Goal: Task Accomplishment & Management: Use online tool/utility

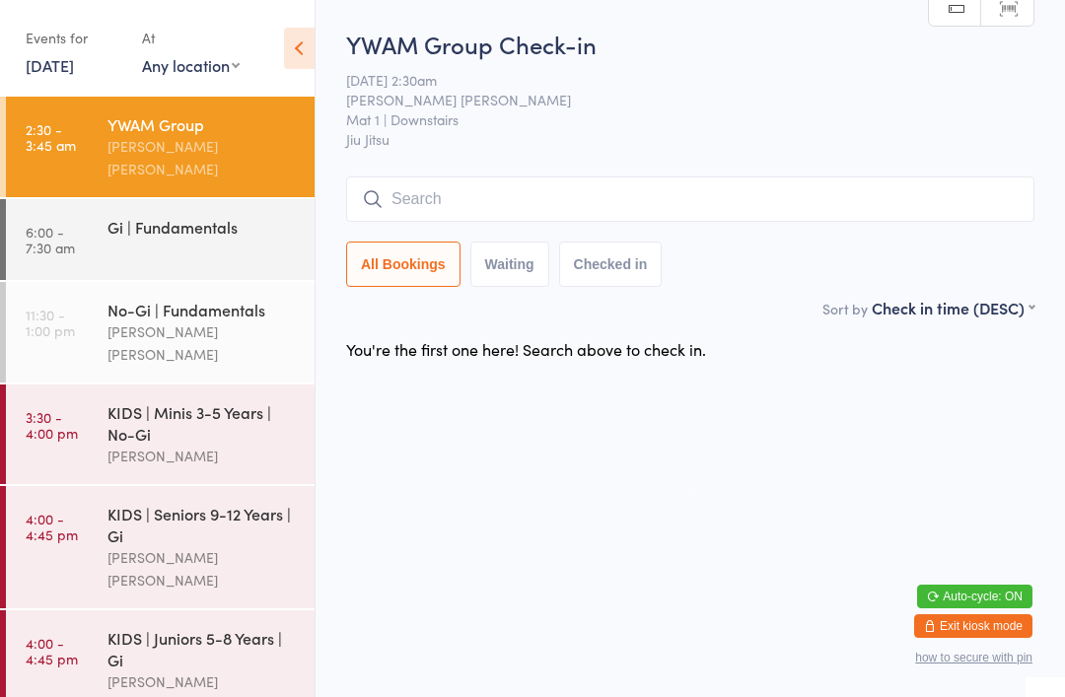
click at [160, 223] on div "Gi | Fundamentals" at bounding box center [211, 226] width 207 height 55
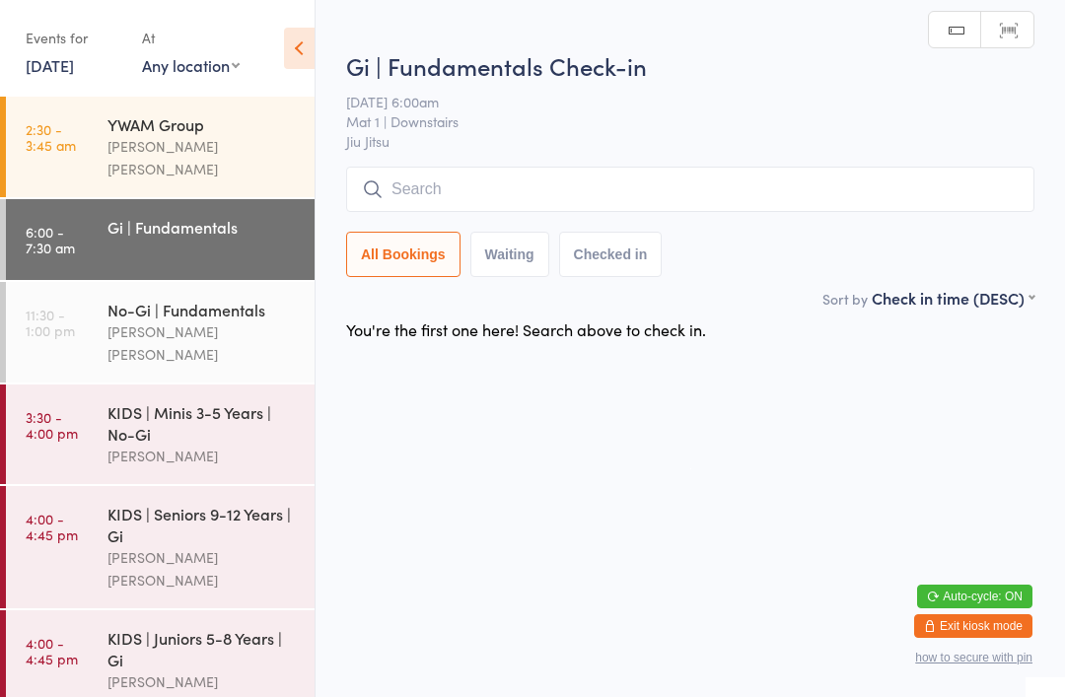
click at [424, 201] on input "search" at bounding box center [690, 189] width 688 height 45
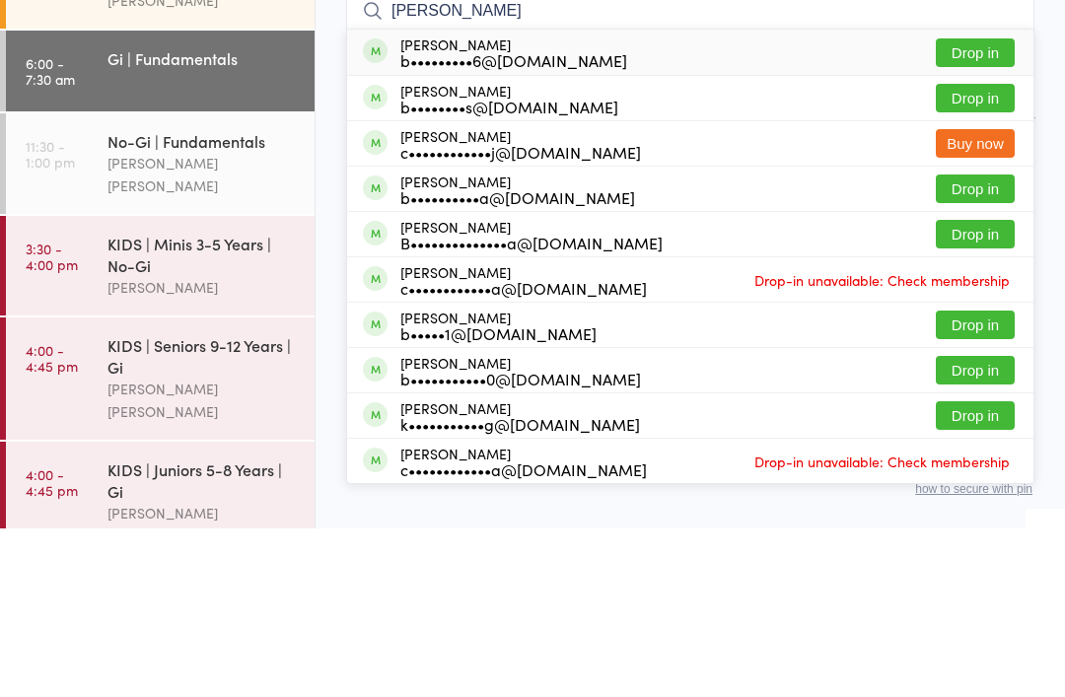
type input "[PERSON_NAME]"
click at [959, 298] on button "Buy now" at bounding box center [975, 312] width 79 height 29
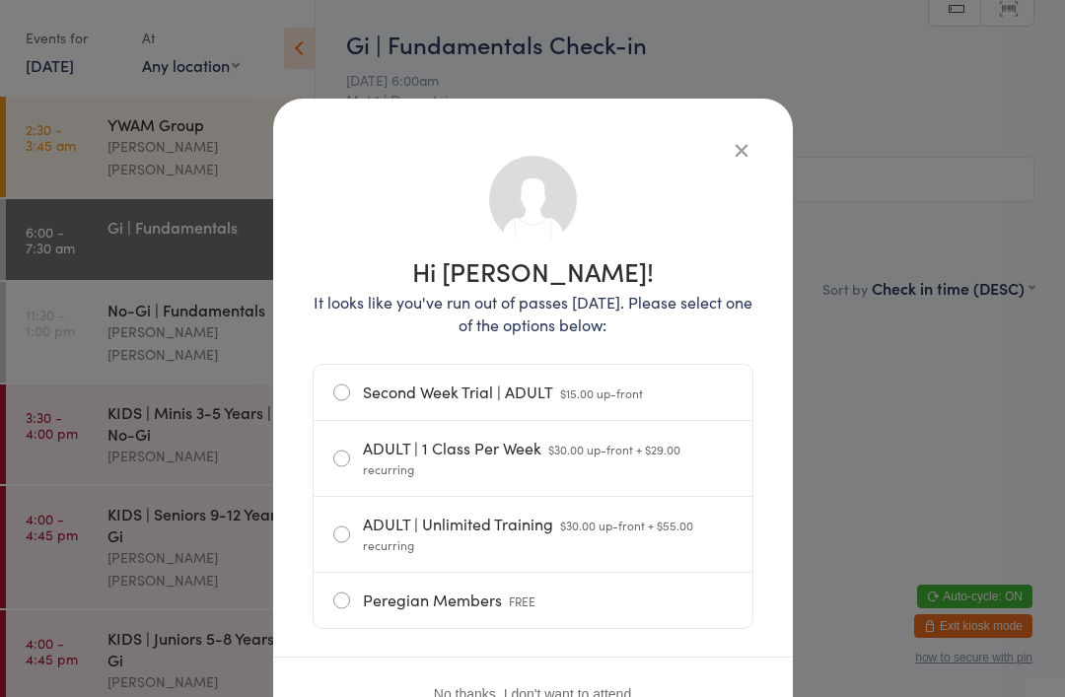
click at [569, 542] on label "ADULT | Unlimited Training $30.00 up-front + $55.00 recurring" at bounding box center [532, 534] width 399 height 75
click at [0, 0] on input "ADULT | Unlimited Training $30.00 up-front + $55.00 recurring" at bounding box center [0, 0] width 0 height 0
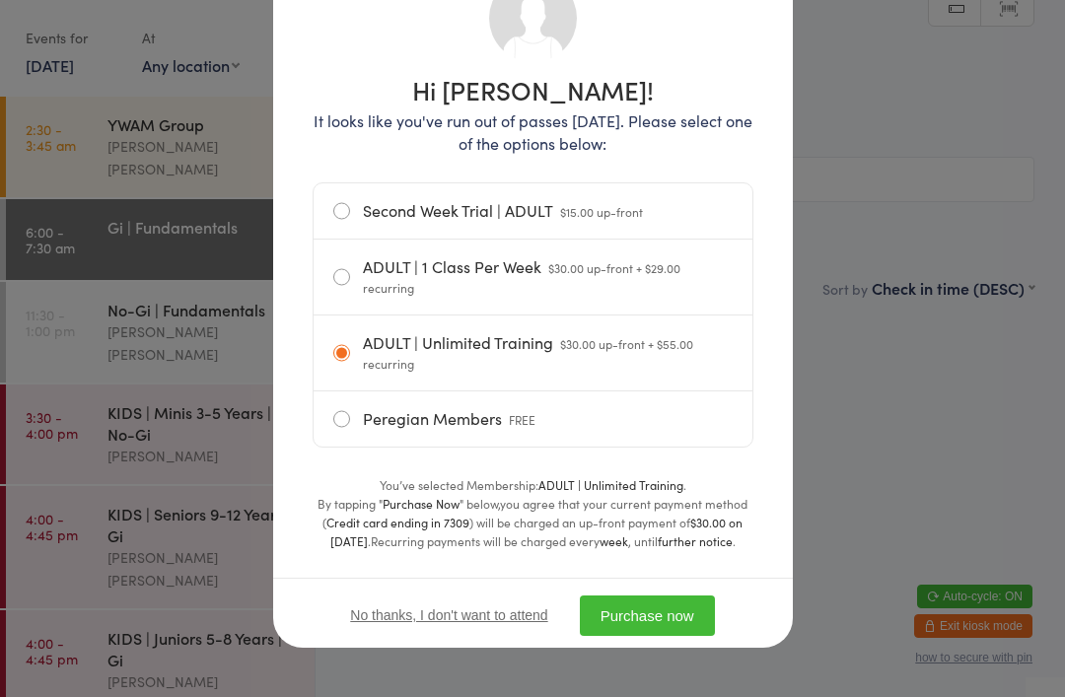
scroll to position [187, 0]
click at [638, 612] on button "Purchase now" at bounding box center [647, 616] width 135 height 40
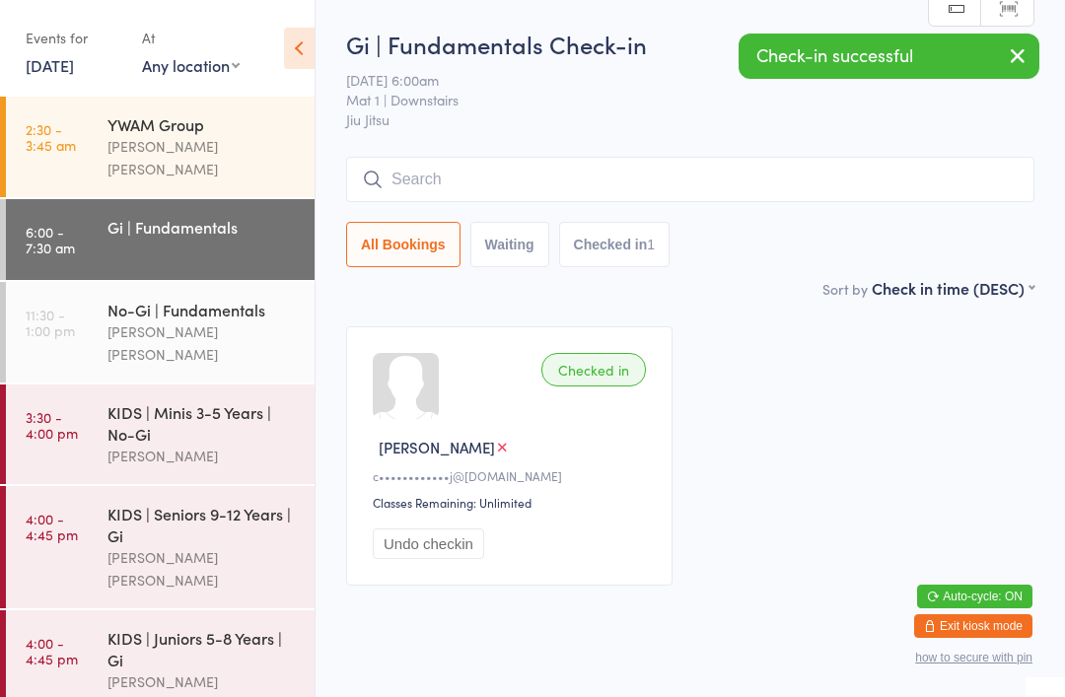
click at [869, 77] on div "Check-in successful" at bounding box center [889, 56] width 301 height 45
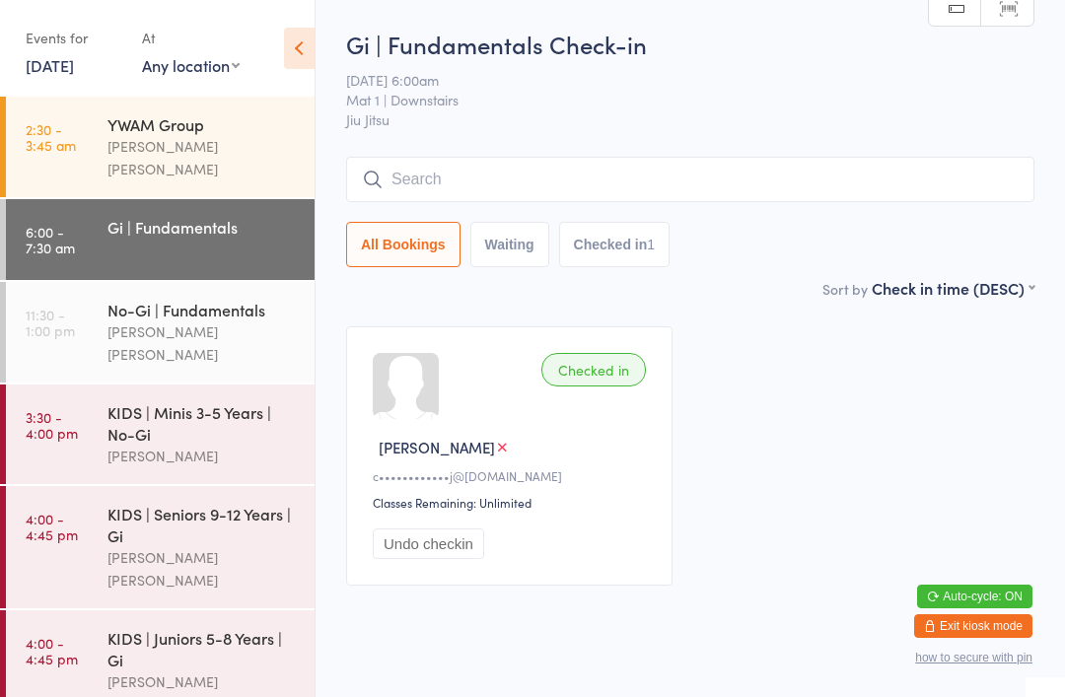
click at [404, 161] on input "search" at bounding box center [690, 179] width 688 height 45
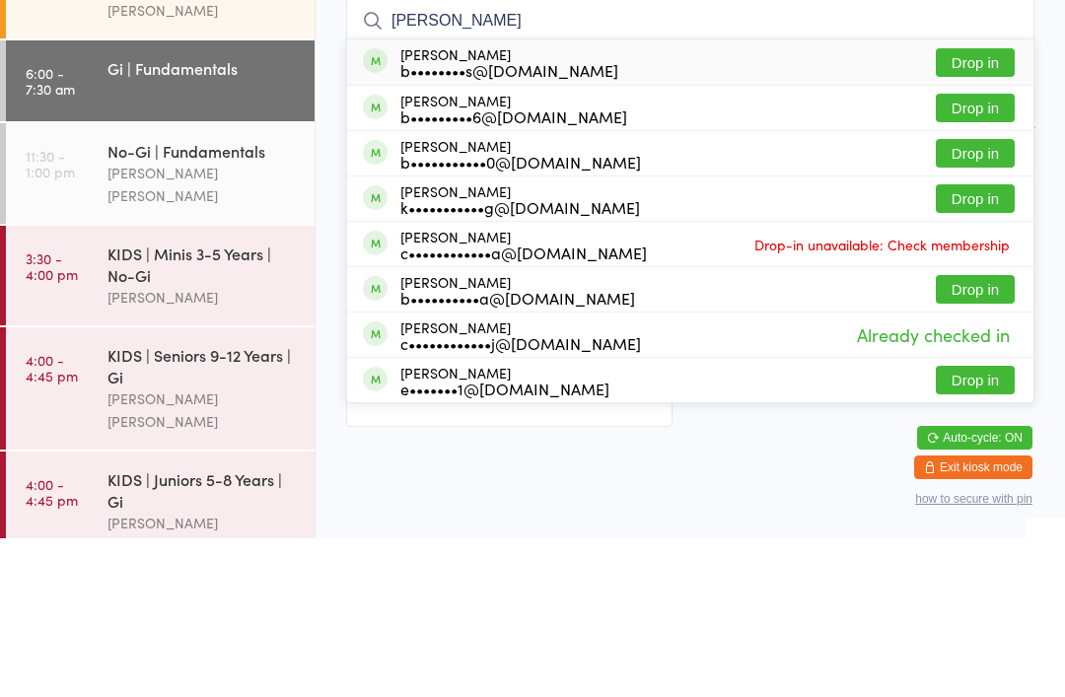
type input "[PERSON_NAME]"
click at [981, 207] on button "Drop in" at bounding box center [975, 221] width 79 height 29
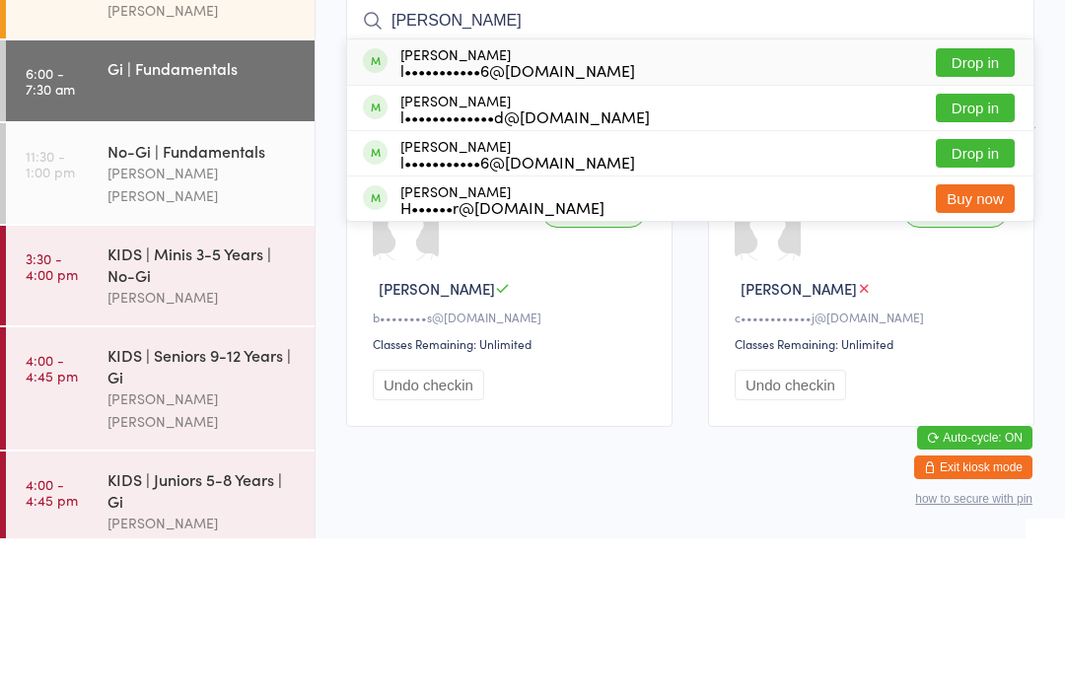
type input "[PERSON_NAME]"
click at [972, 207] on button "Drop in" at bounding box center [975, 221] width 79 height 29
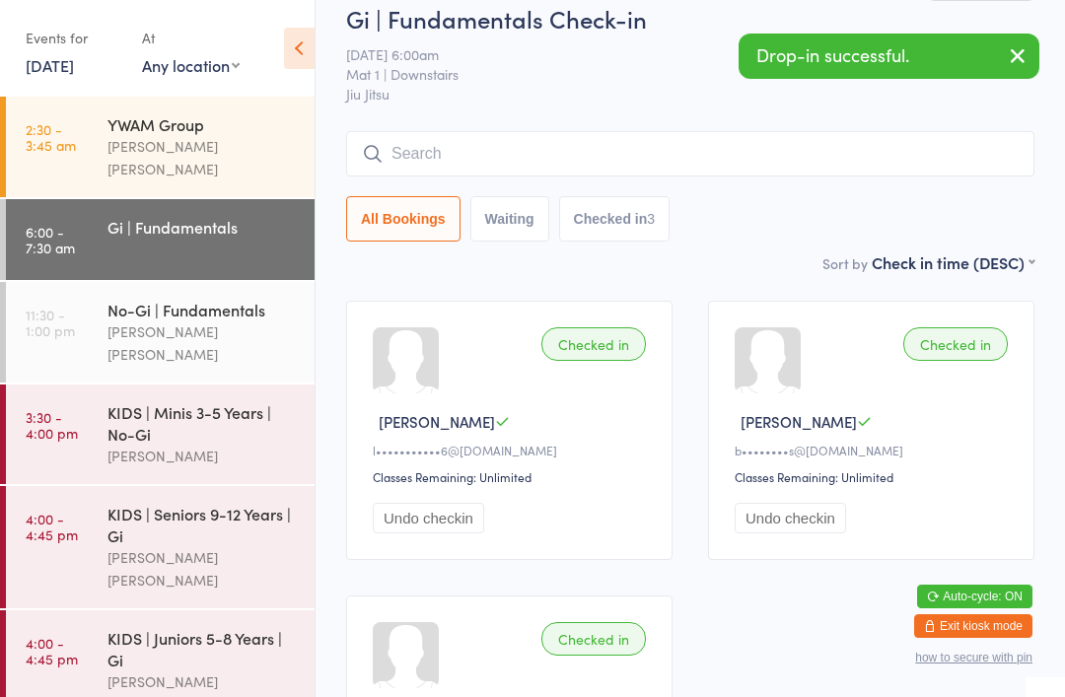
scroll to position [0, 0]
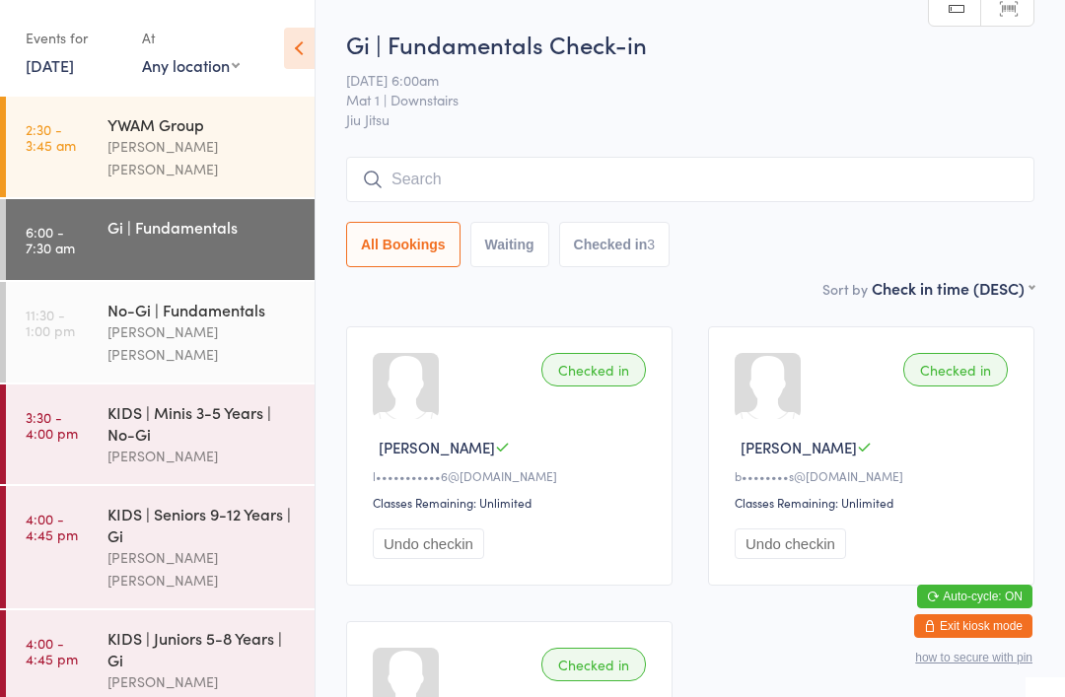
click at [630, 168] on input "search" at bounding box center [690, 179] width 688 height 45
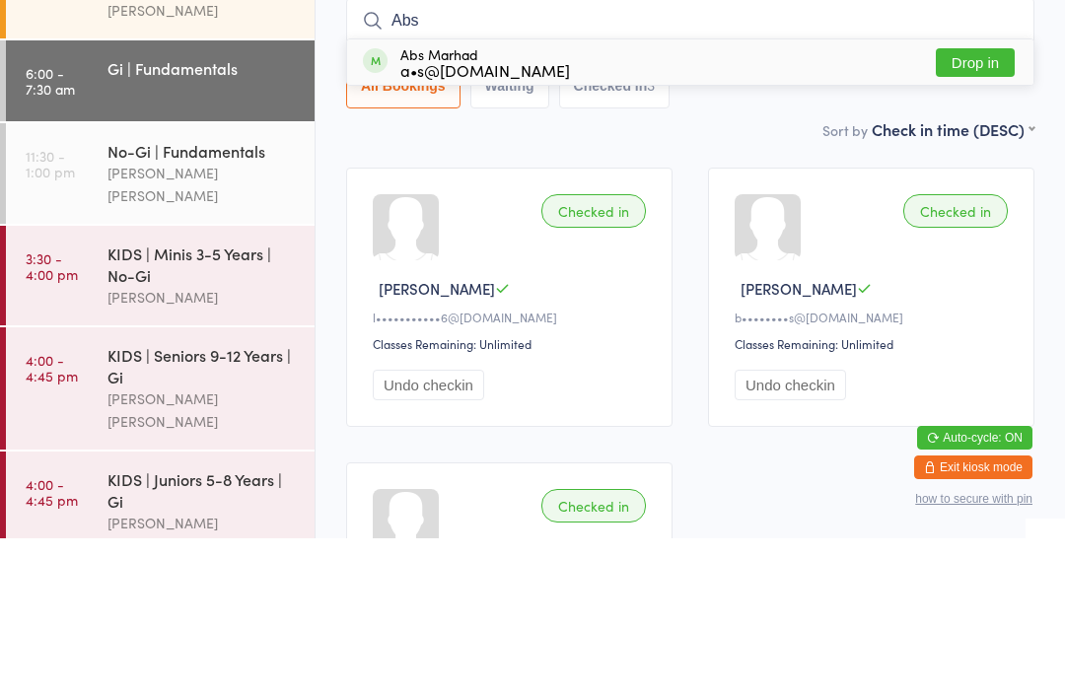
type input "Abs"
click at [712, 198] on div "Abs Marhad a•s@[DOMAIN_NAME] Drop in" at bounding box center [690, 220] width 686 height 45
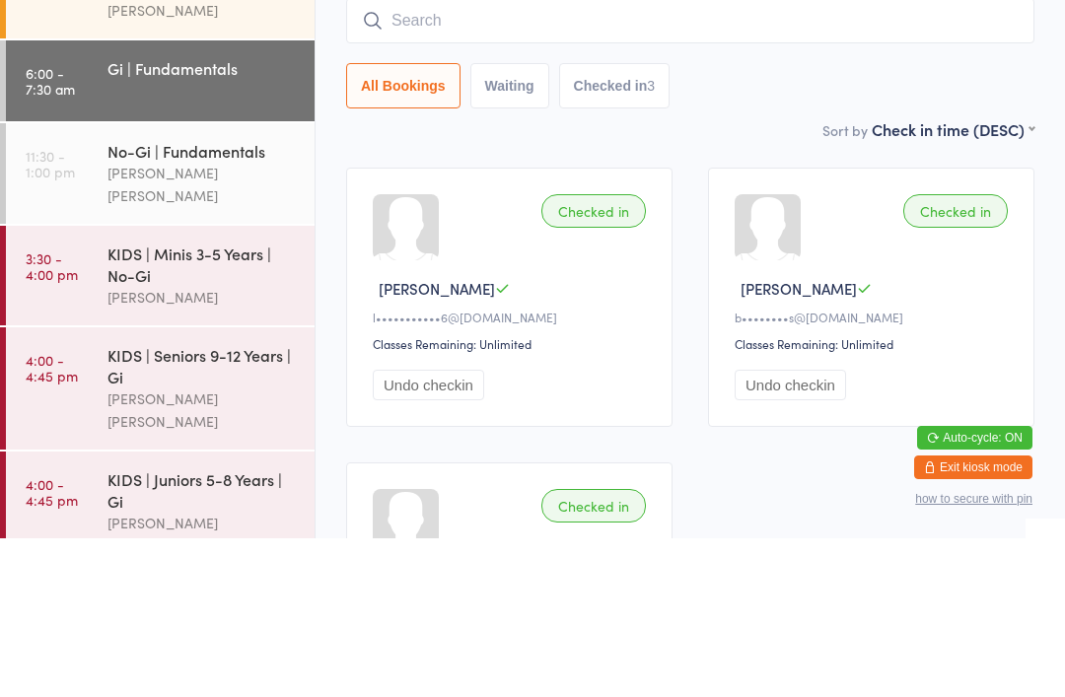
scroll to position [159, 0]
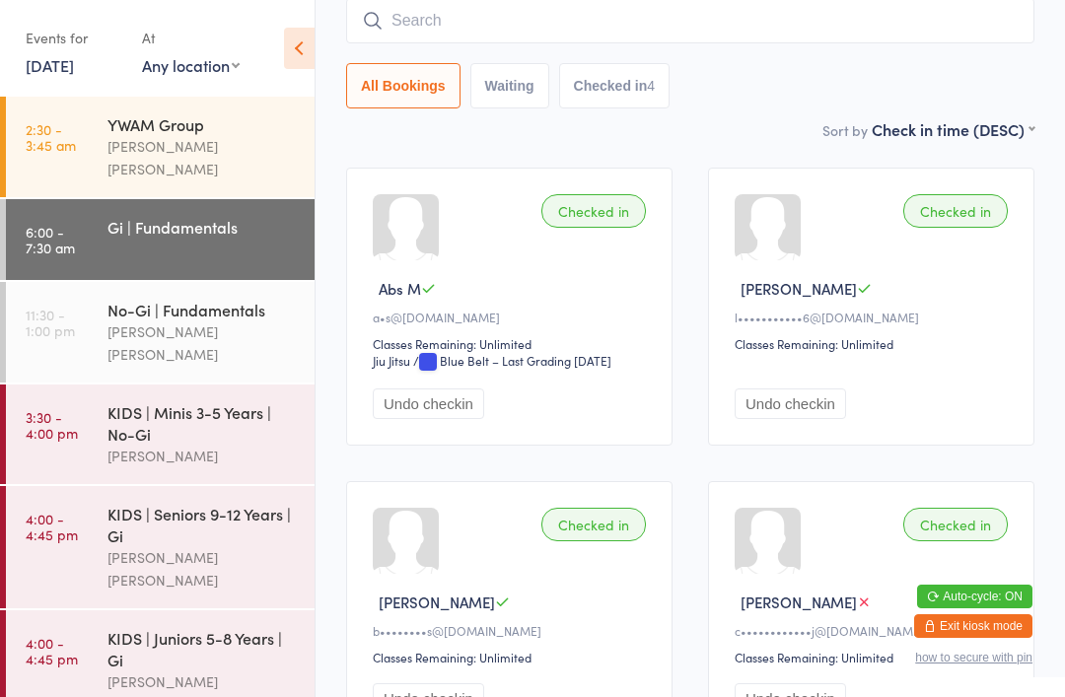
click at [663, 36] on input "search" at bounding box center [690, 20] width 688 height 45
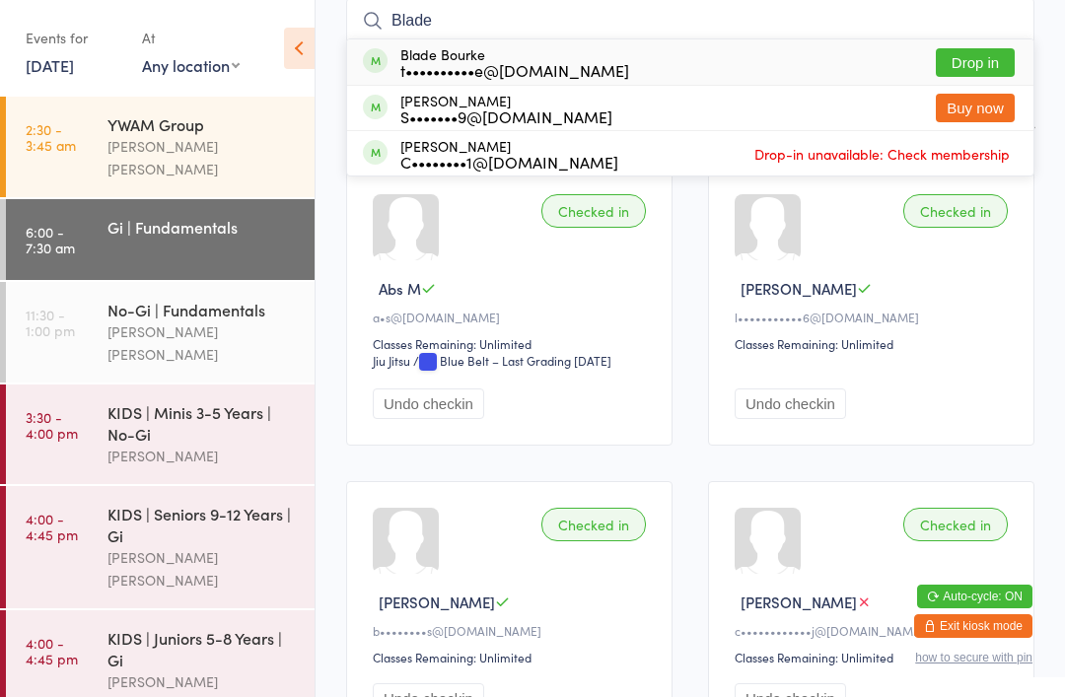
type input "Blade"
click at [983, 67] on button "Drop in" at bounding box center [975, 62] width 79 height 29
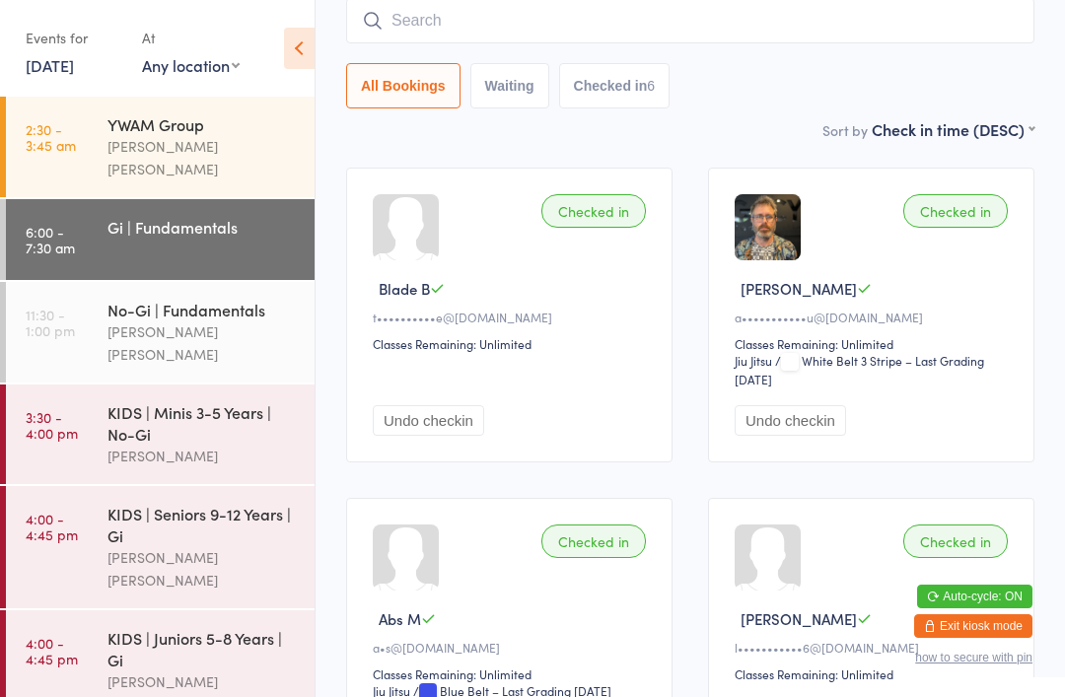
click at [712, 140] on div "Sort by Check in time (DESC) First name (ASC) First name (DESC) Last name (ASC)…" at bounding box center [690, 129] width 688 height 22
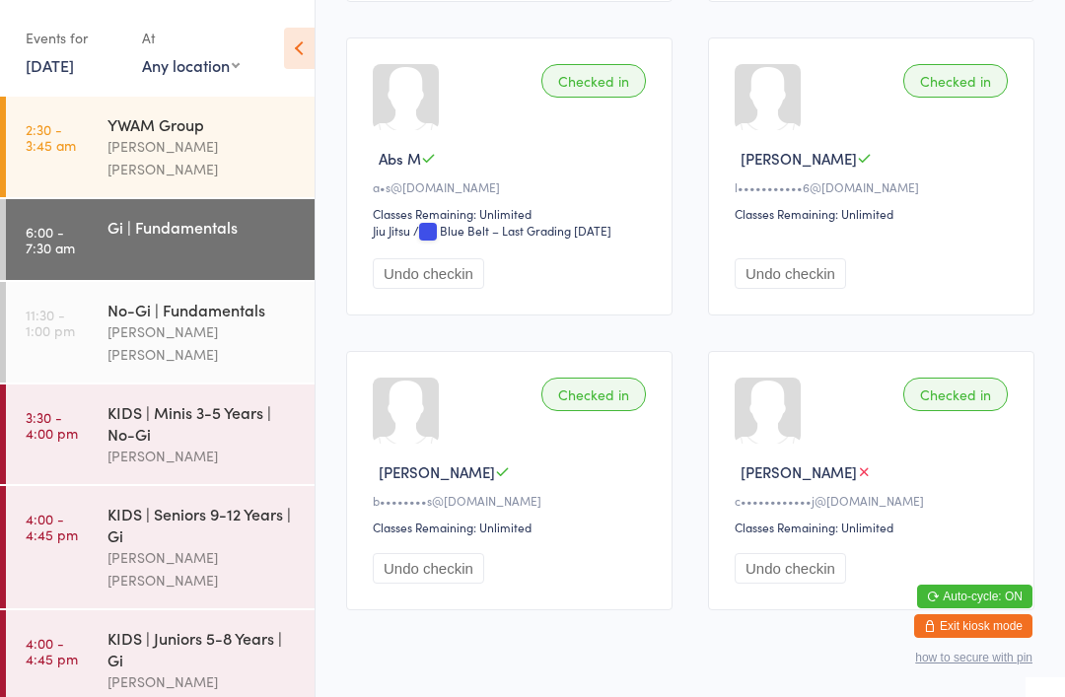
scroll to position [644, 0]
